Goal: Task Accomplishment & Management: Manage account settings

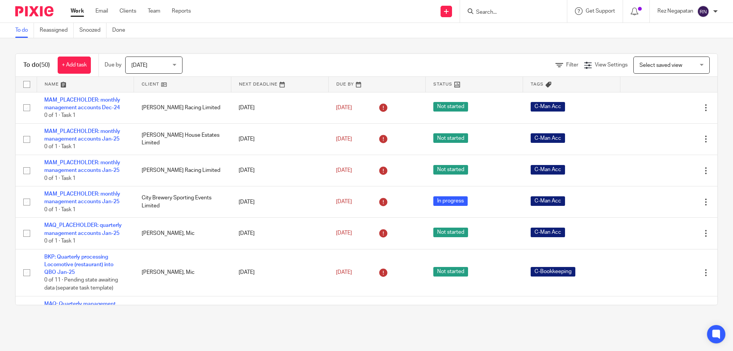
click at [521, 8] on form at bounding box center [516, 11] width 81 height 10
click at [520, 11] on input "Search" at bounding box center [510, 12] width 69 height 7
type input "colch"
click at [534, 39] on link at bounding box center [538, 36] width 129 height 24
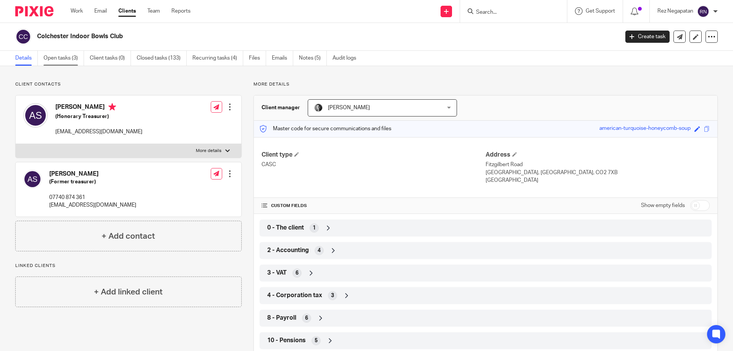
click at [66, 59] on link "Open tasks (3)" at bounding box center [64, 58] width 40 height 15
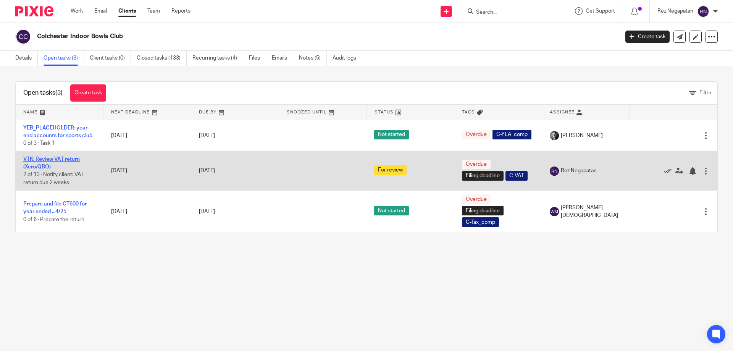
click at [44, 160] on link "VTK: Review VAT return (Xero/QBO)" at bounding box center [51, 163] width 57 height 13
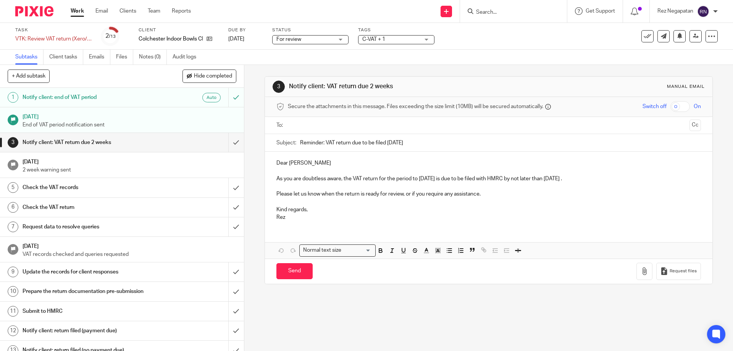
click at [317, 124] on input "text" at bounding box center [489, 125] width 396 height 9
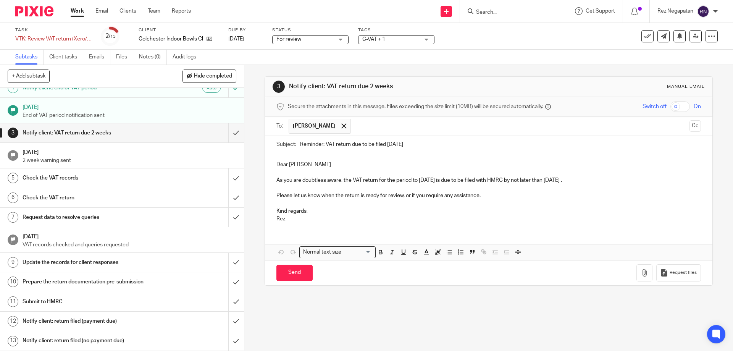
click at [125, 324] on h1 "Notify client: return filed (payment due)" at bounding box center [89, 321] width 132 height 11
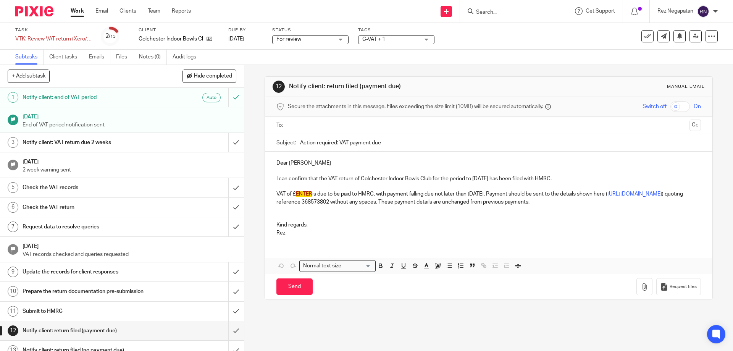
click at [330, 125] on input "text" at bounding box center [489, 125] width 396 height 9
click at [418, 223] on p "Kind regards," at bounding box center [489, 227] width 424 height 8
click at [311, 195] on p "VAT of £ ENTER is due to be paid to HMRC, with payment falling due not later th…" at bounding box center [489, 200] width 424 height 16
click at [364, 224] on p "Kind regards," at bounding box center [489, 227] width 424 height 8
click at [287, 236] on p "Rez" at bounding box center [489, 235] width 424 height 8
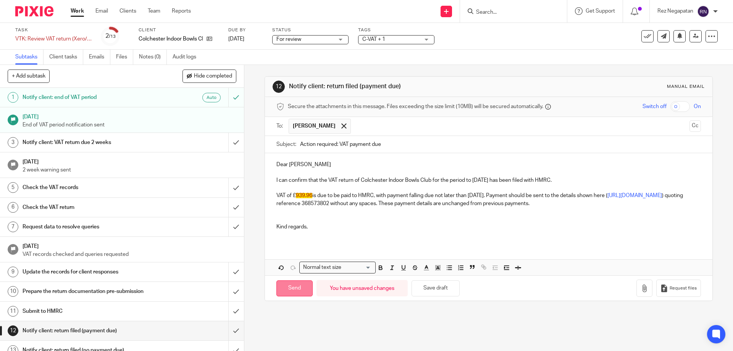
click at [289, 290] on input "Send" at bounding box center [295, 288] width 36 height 16
type input "Sent"
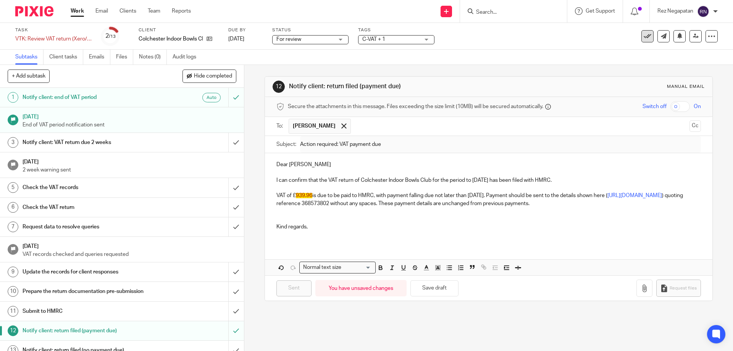
click at [644, 36] on icon at bounding box center [648, 36] width 8 height 8
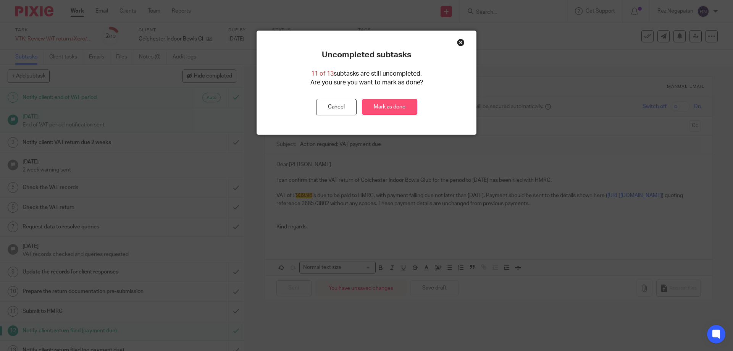
click at [391, 106] on link "Mark as done" at bounding box center [389, 107] width 55 height 16
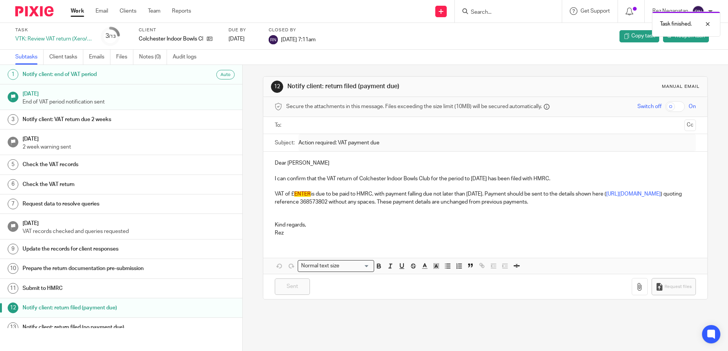
click at [82, 10] on link "Work" at bounding box center [77, 11] width 13 height 8
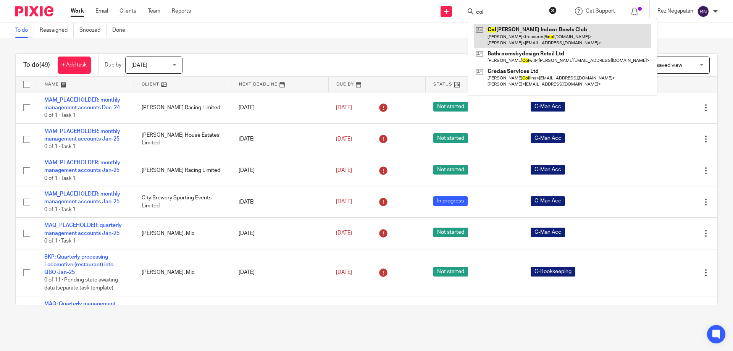
type input "col"
click at [517, 36] on link at bounding box center [563, 36] width 178 height 24
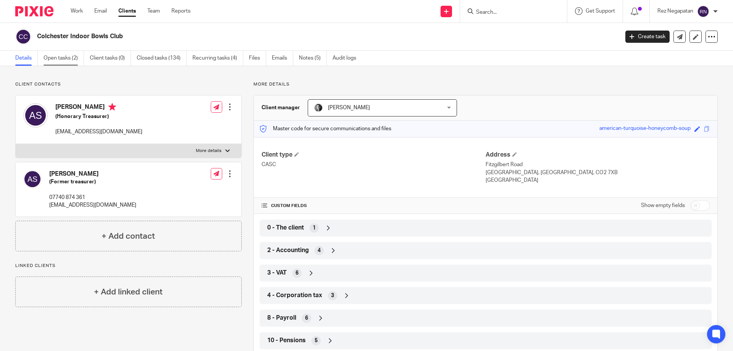
click at [64, 58] on link "Open tasks (2)" at bounding box center [64, 58] width 40 height 15
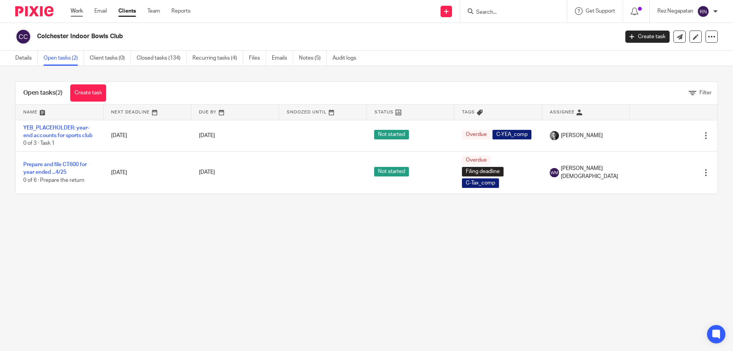
click at [78, 10] on link "Work" at bounding box center [77, 11] width 12 height 8
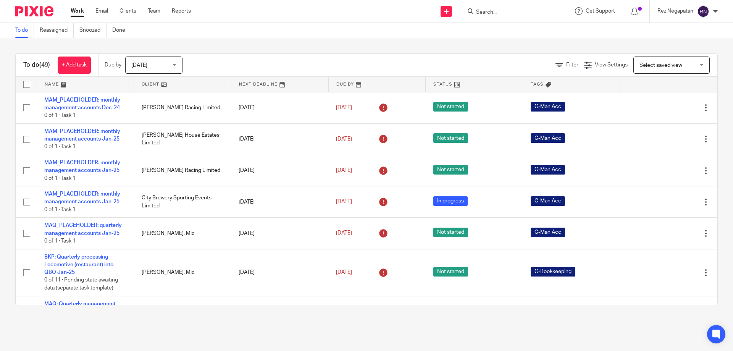
click at [172, 66] on span "[DATE]" at bounding box center [151, 65] width 40 height 16
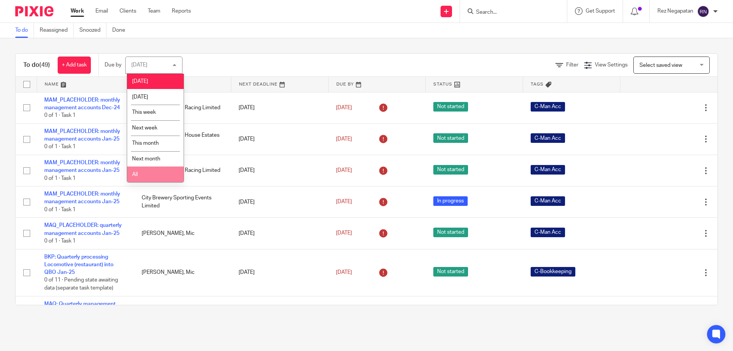
click at [151, 175] on li "All" at bounding box center [155, 175] width 57 height 16
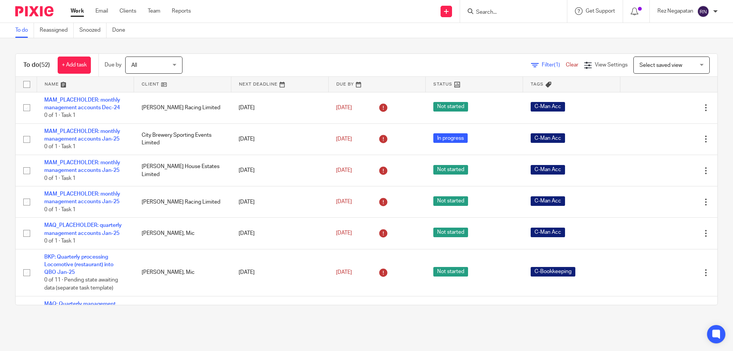
click at [308, 33] on div "To do Reassigned Snoozed Done" at bounding box center [366, 30] width 733 height 15
click at [542, 62] on span "Filter (1)" at bounding box center [554, 64] width 24 height 5
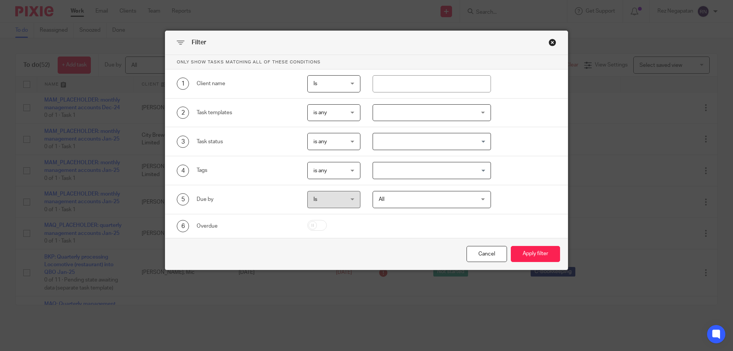
click at [410, 171] on input "Search for option" at bounding box center [430, 170] width 113 height 13
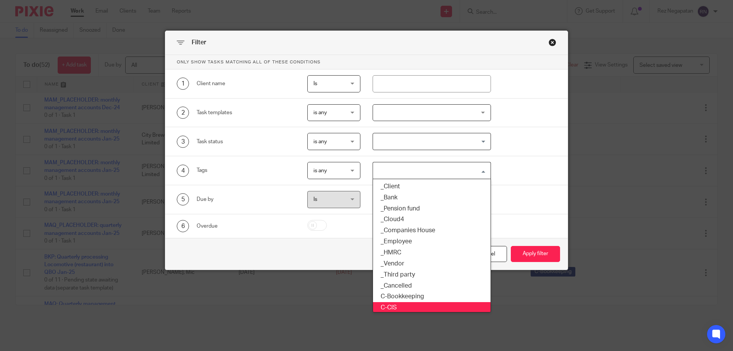
scroll to position [76, 0]
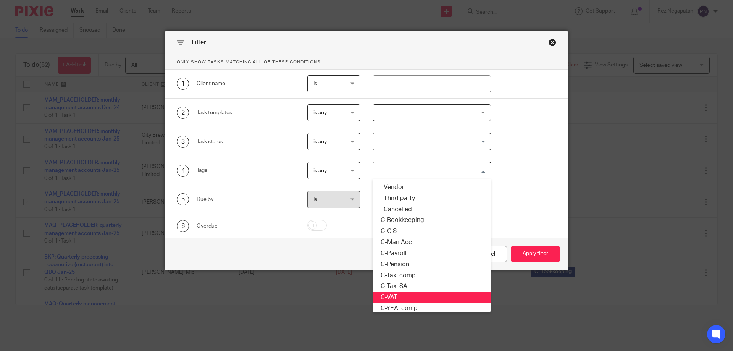
click at [396, 295] on li "C-VAT" at bounding box center [432, 297] width 118 height 11
click at [396, 295] on div "Filter Only show tasks matching all of these conditions 1 Client name Is Is Is …" at bounding box center [366, 175] width 733 height 351
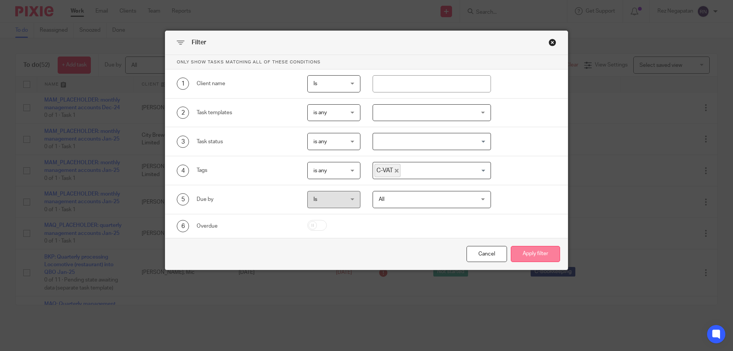
click at [543, 256] on button "Apply filter" at bounding box center [535, 254] width 49 height 16
